Goal: Task Accomplishment & Management: Manage account settings

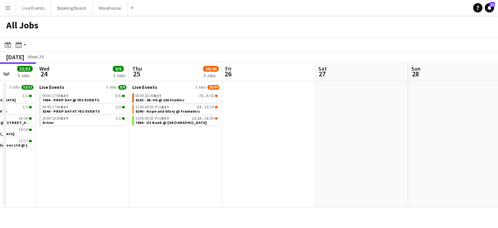
drag, startPoint x: 266, startPoint y: 167, endPoint x: 116, endPoint y: 152, distance: 150.8
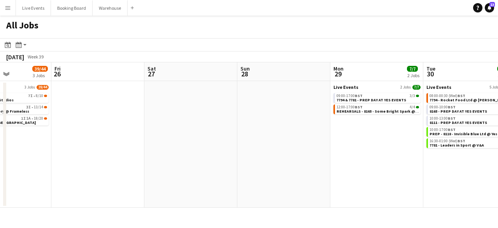
drag, startPoint x: 116, startPoint y: 152, endPoint x: 135, endPoint y: 148, distance: 20.2
click at [135, 148] on app-calendar-viewport "Mon 22 24/25 5 Jobs Tue 23 53/53 5 Jobs Wed 24 9/9 3 Jobs Thu 25 39/44 3 Jobs F…" at bounding box center [249, 134] width 498 height 145
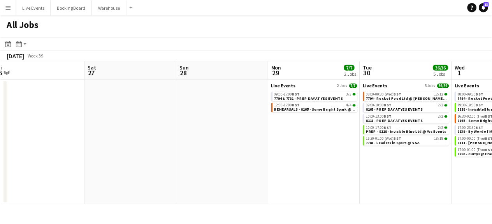
scroll to position [0, 306]
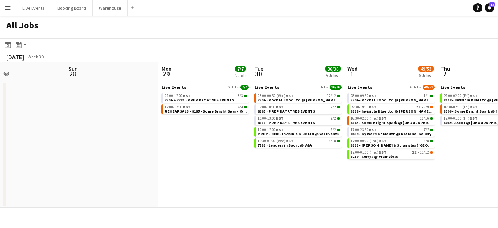
drag, startPoint x: 277, startPoint y: 145, endPoint x: 105, endPoint y: 152, distance: 172.0
click at [105, 152] on app-calendar-viewport "Wed 24 9/9 3 Jobs Thu 25 39/44 3 Jobs Fri 26 Sat 27 Sun 28 Mon 29 7/7 2 Jobs Tu…" at bounding box center [249, 134] width 498 height 145
click at [381, 131] on span "8139 - By Word of Mouth @ National Gallery" at bounding box center [390, 133] width 81 height 5
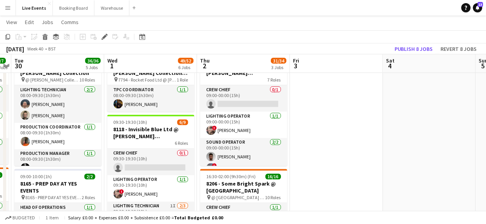
scroll to position [0, 268]
